Goal: Task Accomplishment & Management: Use online tool/utility

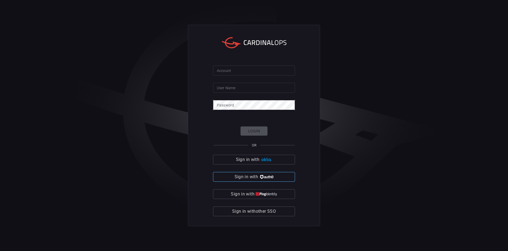
click at [266, 178] on img "button" at bounding box center [266, 177] width 14 height 4
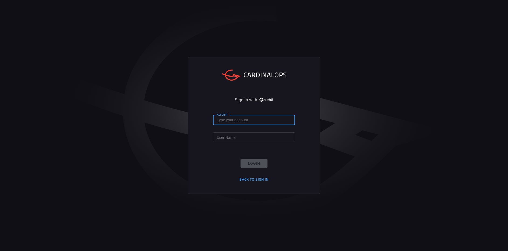
click at [254, 123] on input "Account" at bounding box center [254, 120] width 82 height 10
type input "ropesgray"
click at [248, 138] on input "User Name" at bounding box center [254, 137] width 82 height 10
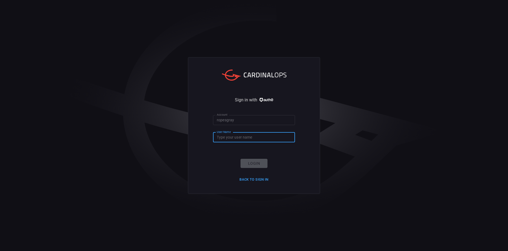
type input "rachid.gottih"
click at [257, 164] on button "Login" at bounding box center [253, 163] width 27 height 9
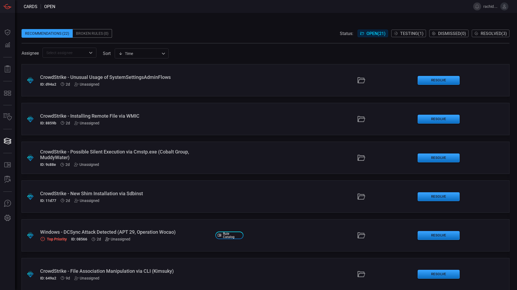
click at [109, 238] on icon at bounding box center [107, 239] width 4 height 4
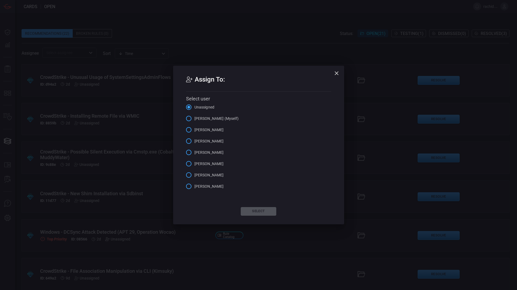
click at [109, 238] on div "Assign To: Select user Unassigned rachid gottih (Myself) Daniel Marra Luana Pat…" at bounding box center [258, 145] width 517 height 290
click at [339, 74] on icon "button" at bounding box center [337, 73] width 6 height 6
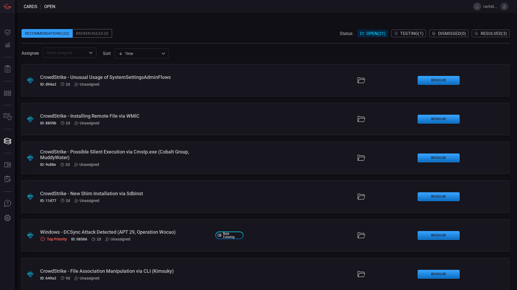
click at [129, 229] on div ".suggested_cards_icon{fill:url(#suggested_cards_icon);} Windows - DCSync Attack…" at bounding box center [266, 235] width 488 height 32
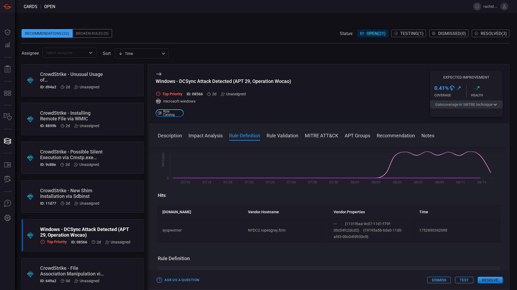
scroll to position [103, 0]
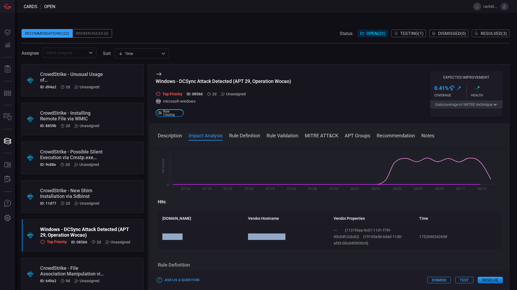
drag, startPoint x: 159, startPoint y: 234, endPoint x: 293, endPoint y: 237, distance: 134.0
click at [293, 237] on tr "syspwerner NYDC2.ropesgray.firm --- {1131f6aa-9c07-11d1-f79f-00c04fc2dcd2} {191…" at bounding box center [329, 237] width 343 height 24
click at [197, 243] on td "syspwerner" at bounding box center [201, 237] width 86 height 24
drag, startPoint x: 164, startPoint y: 234, endPoint x: 427, endPoint y: 249, distance: 263.4
click at [427, 249] on tr "syspwerner NYDC2.ropesgray.firm --- {1131f6aa-9c07-11d1-f79f-00c04fc2dcd2} {191…" at bounding box center [329, 237] width 343 height 24
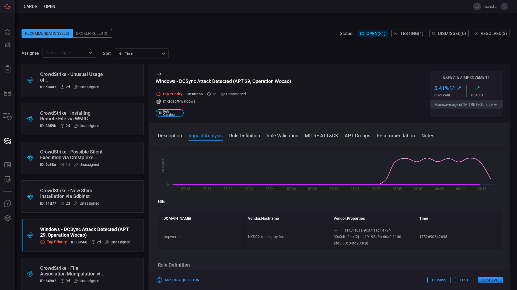
click at [183, 23] on span at bounding box center [266, 25] width 488 height 8
click at [199, 37] on div "Recommendations (22) Broken Rules (0) Status: Open ( 21 ) Testing ( 1 ) Dismiss…" at bounding box center [266, 33] width 488 height 9
